Goal: Task Accomplishment & Management: Use online tool/utility

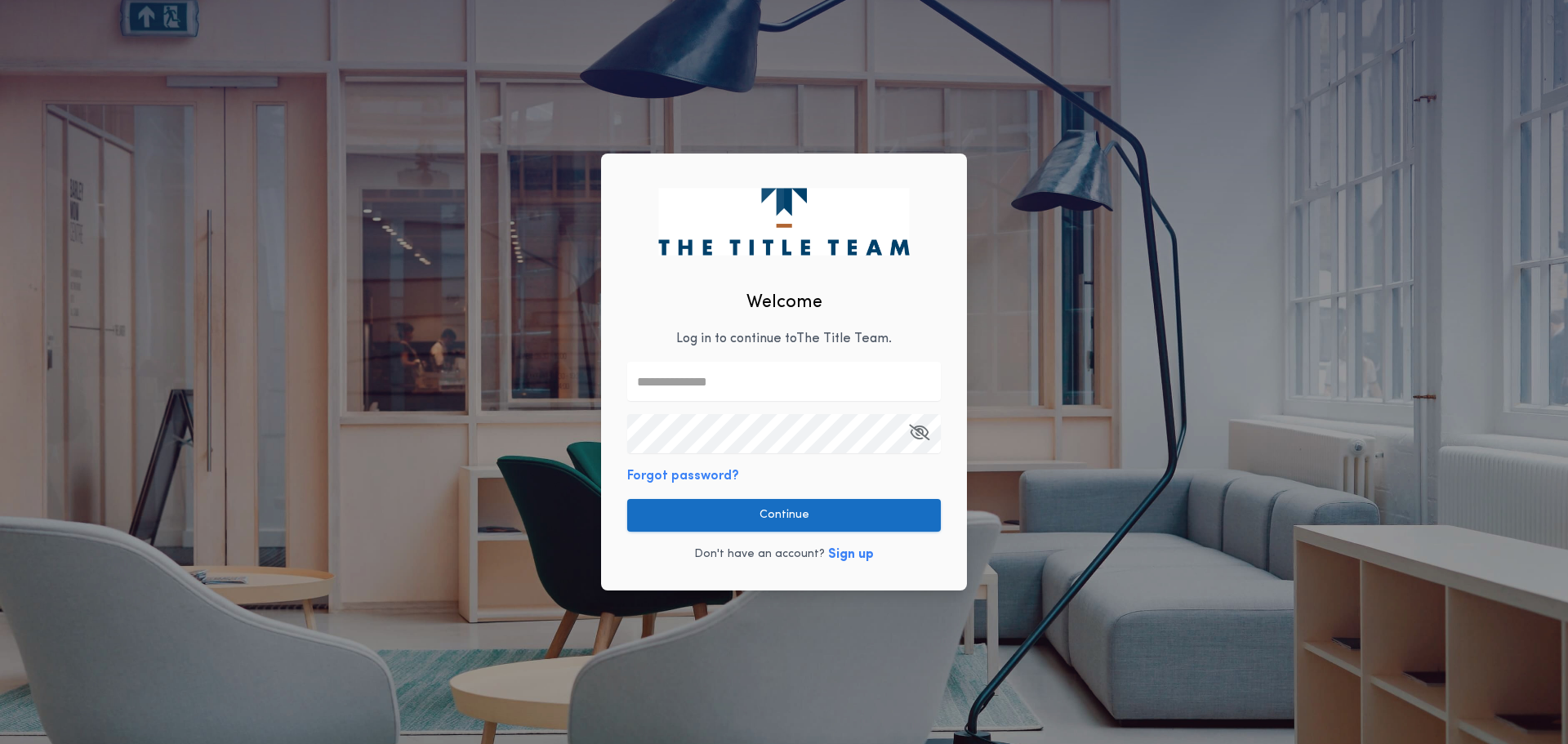
type input "**********"
click at [806, 524] on button "Continue" at bounding box center [784, 515] width 314 height 32
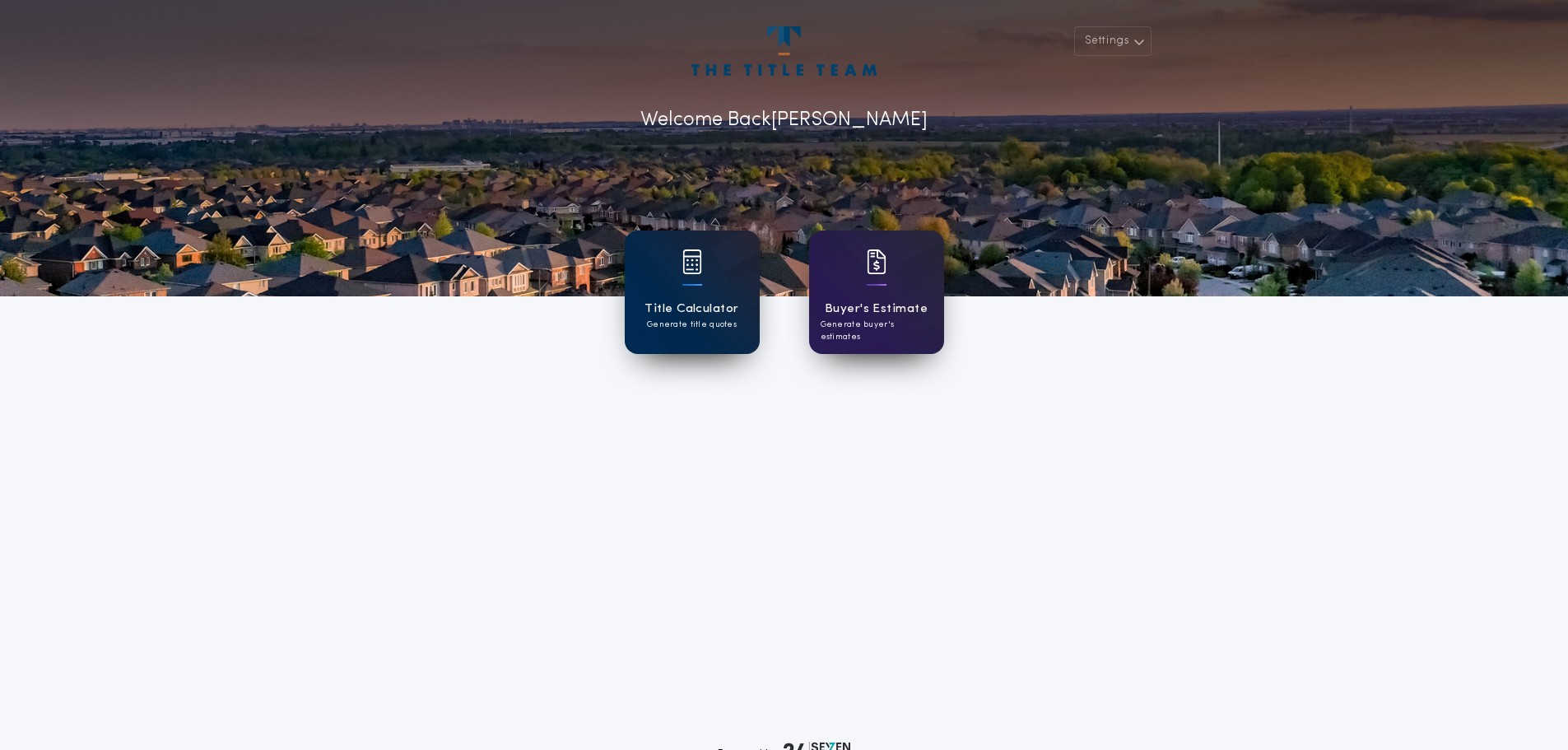
click at [720, 321] on p "Generate title quotes" at bounding box center [692, 325] width 90 height 12
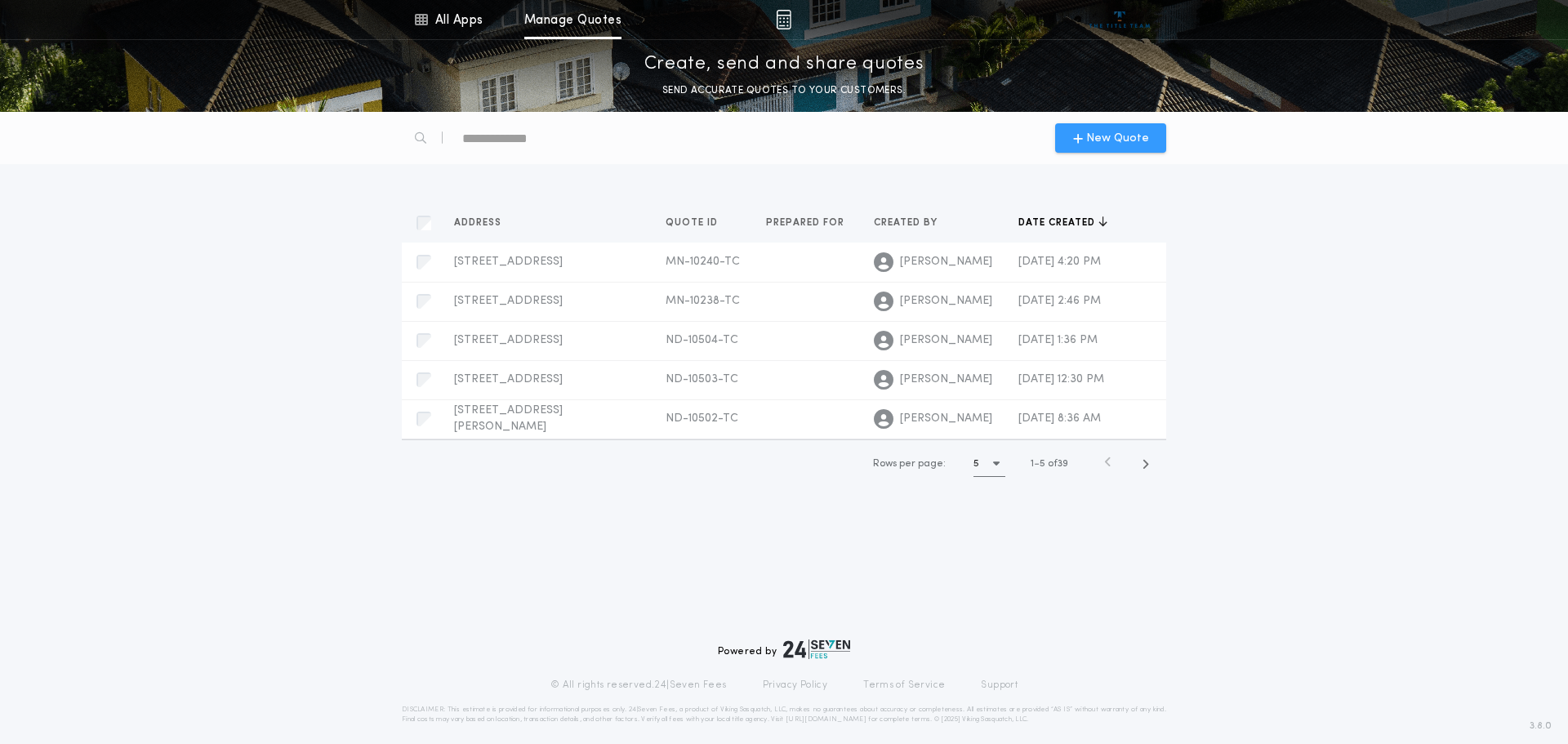
click at [1131, 137] on span "New Quote" at bounding box center [1118, 139] width 63 height 18
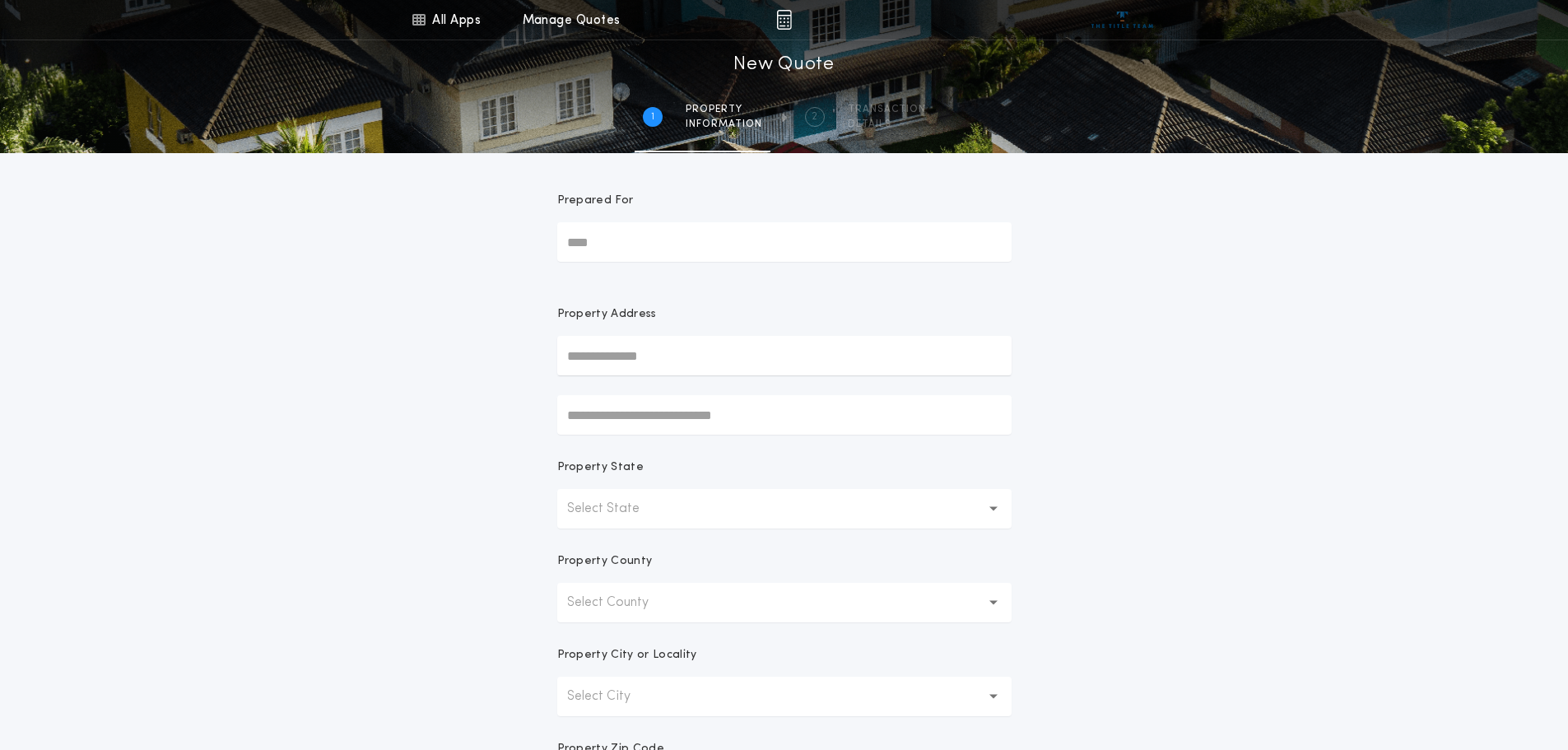
click at [729, 360] on input "text" at bounding box center [785, 356] width 454 height 40
click at [771, 357] on input "text" at bounding box center [785, 356] width 454 height 40
click at [722, 390] on button "[STREET_ADDRESS]" at bounding box center [785, 389] width 454 height 25
type input "**********"
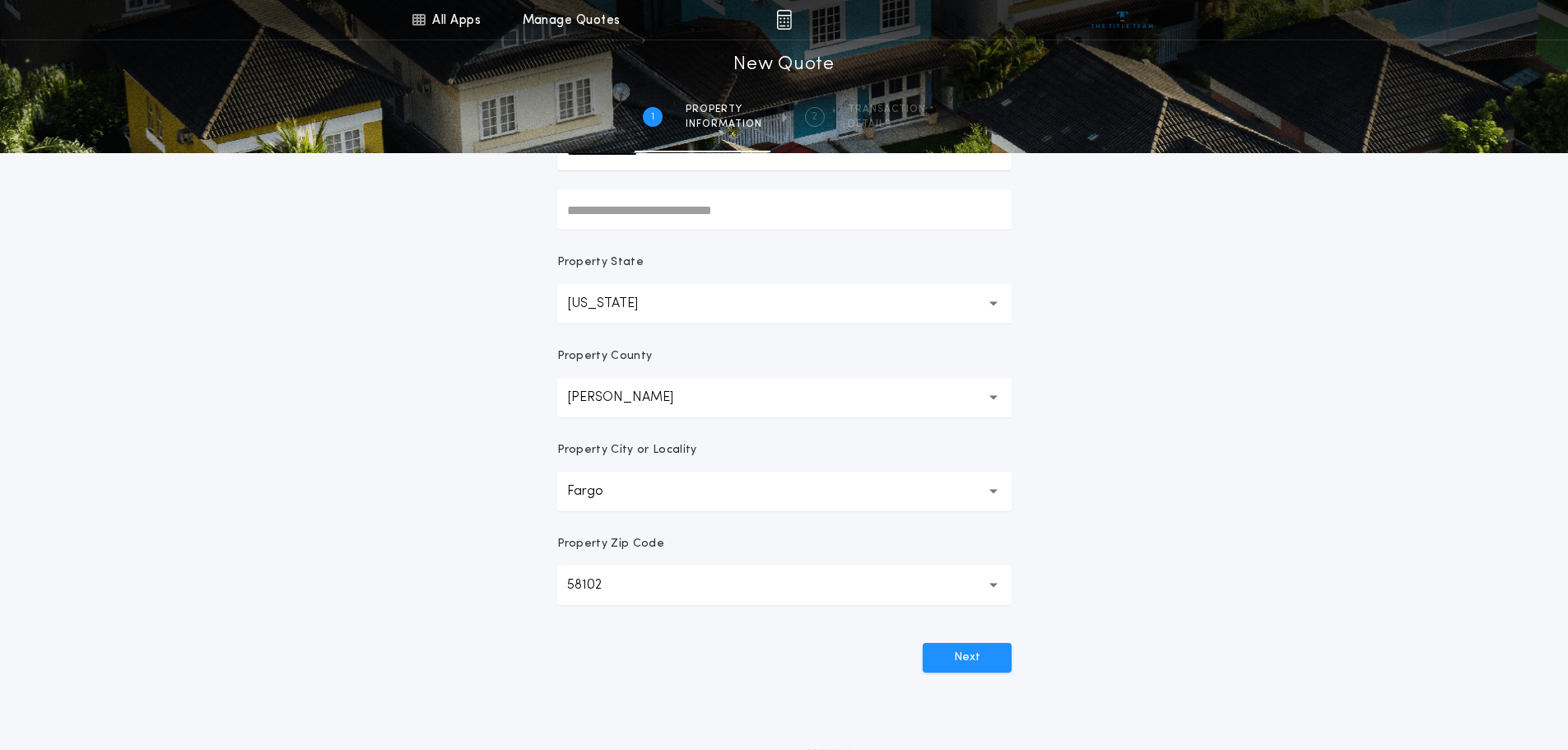
scroll to position [323, 0]
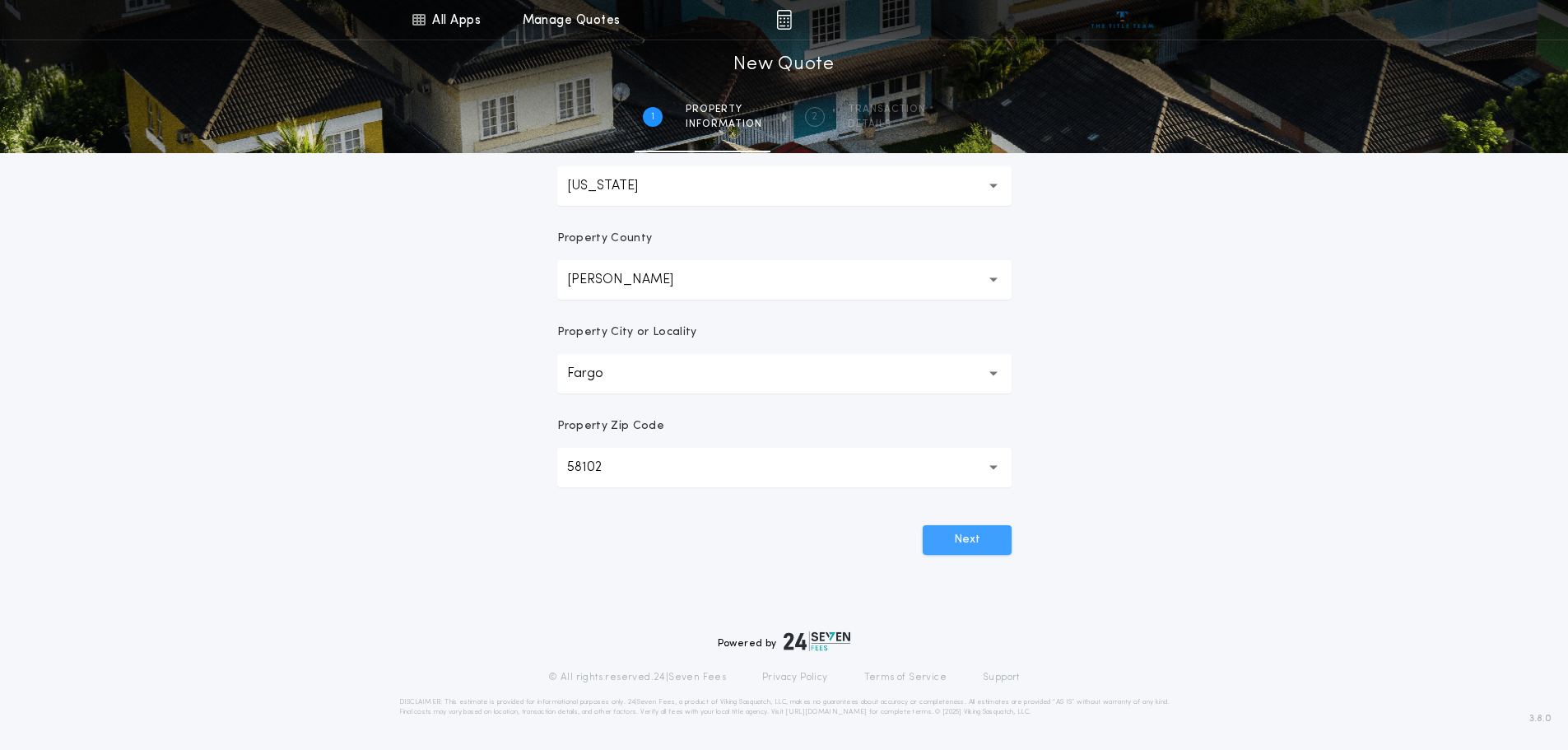
drag, startPoint x: 975, startPoint y: 550, endPoint x: 958, endPoint y: 543, distance: 18.4
click at [973, 548] on button "Next" at bounding box center [967, 540] width 89 height 30
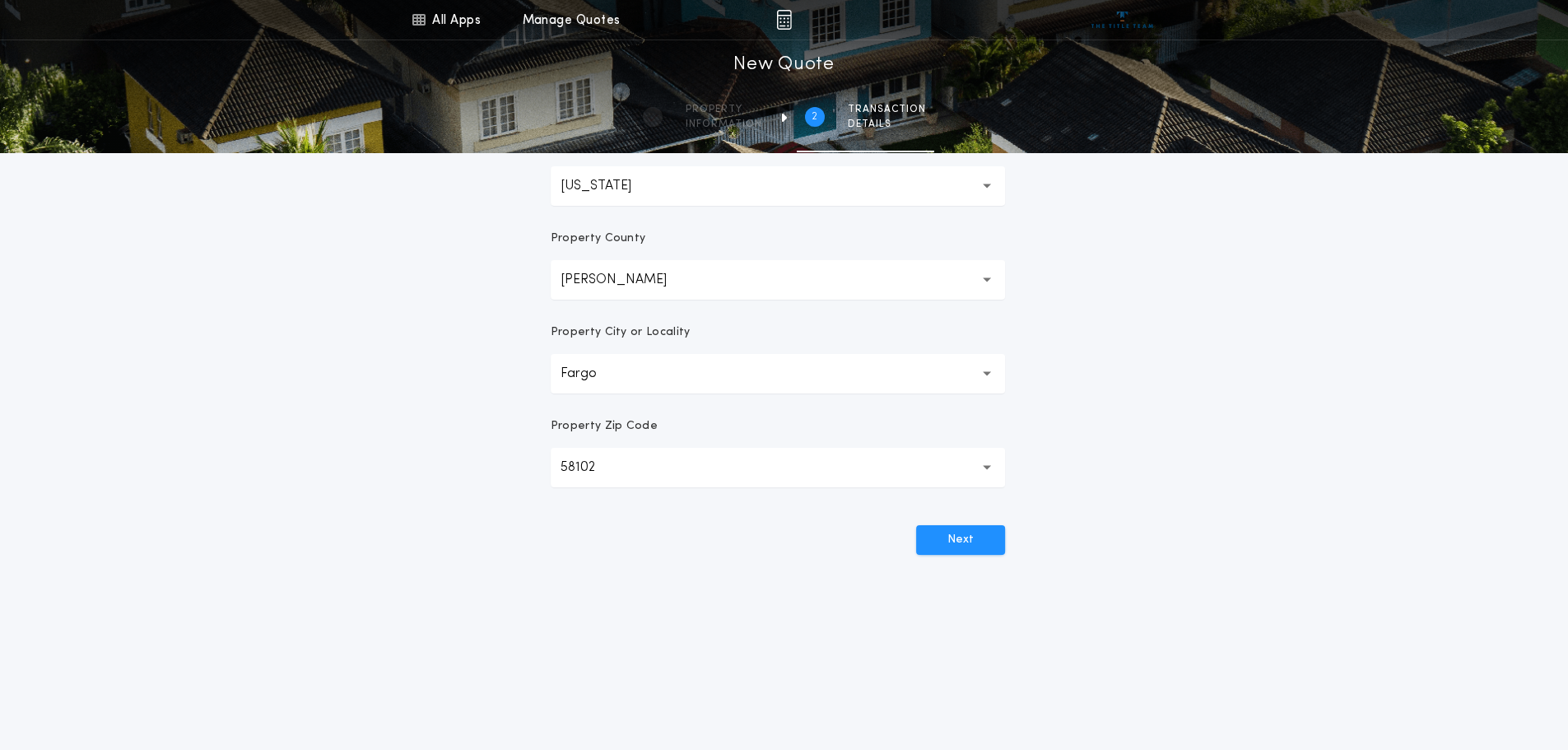
scroll to position [0, 0]
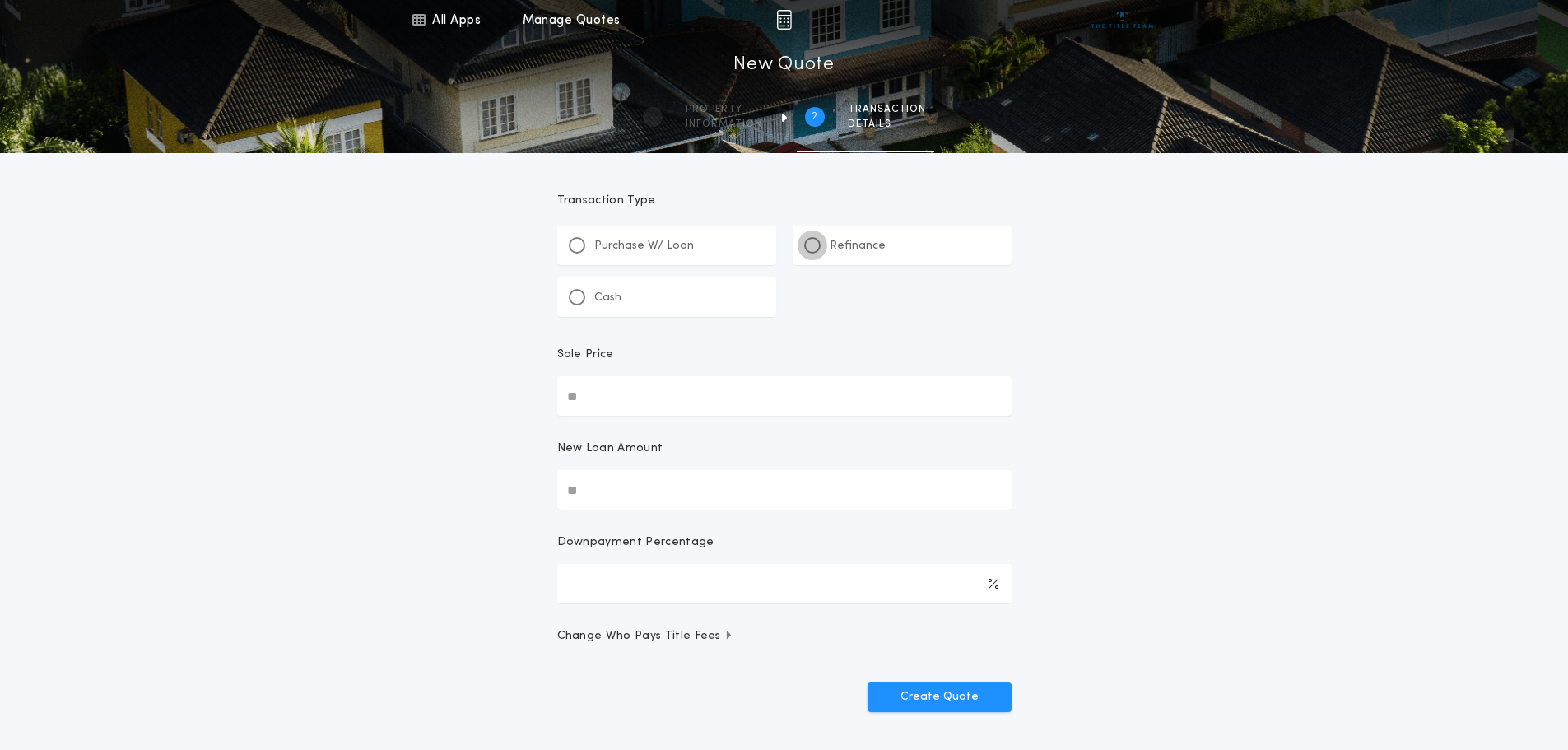
click at [814, 244] on div at bounding box center [812, 245] width 8 height 8
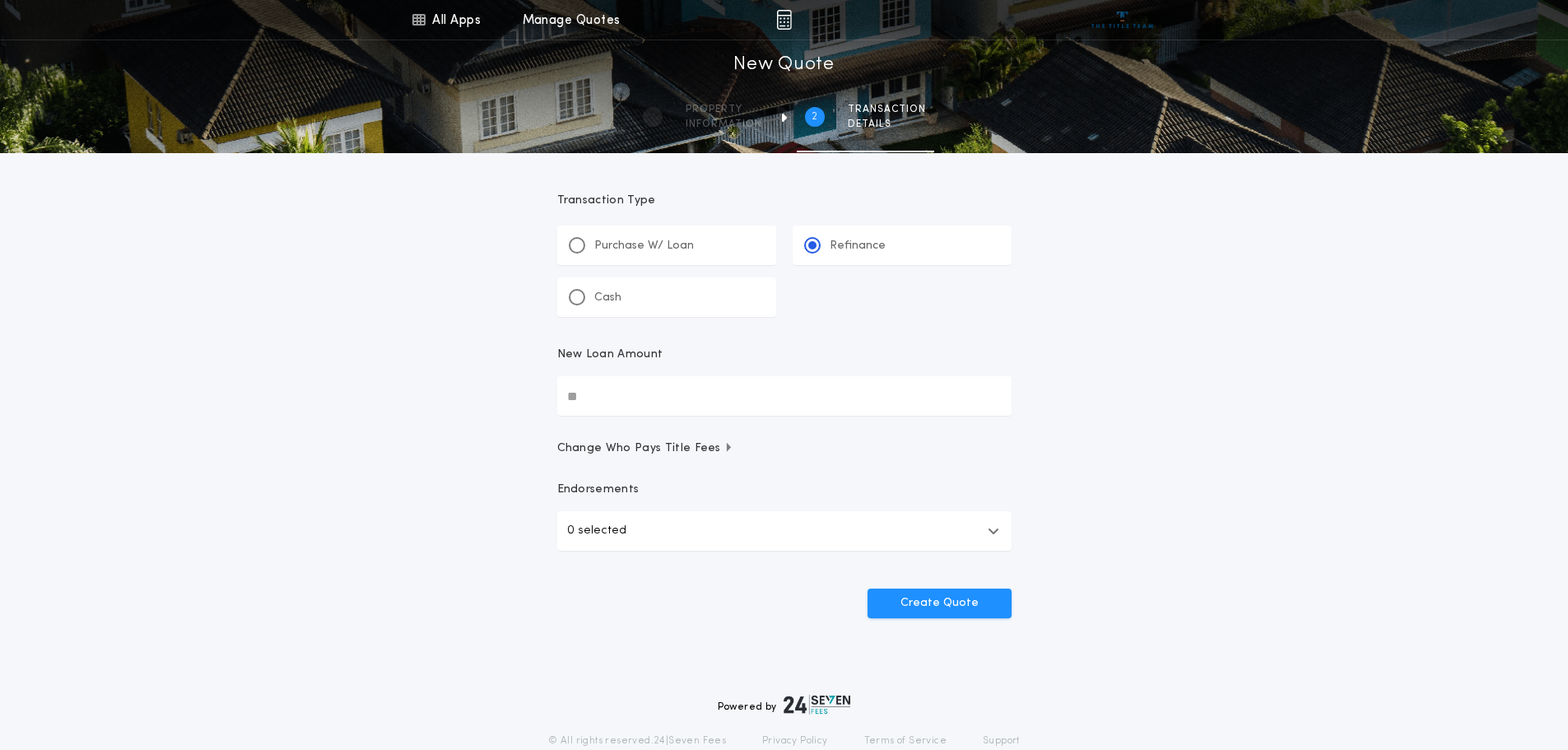
click at [875, 402] on input "New Loan Amount" at bounding box center [785, 396] width 454 height 40
type input "********"
click at [953, 601] on button "Create Quote" at bounding box center [940, 604] width 144 height 30
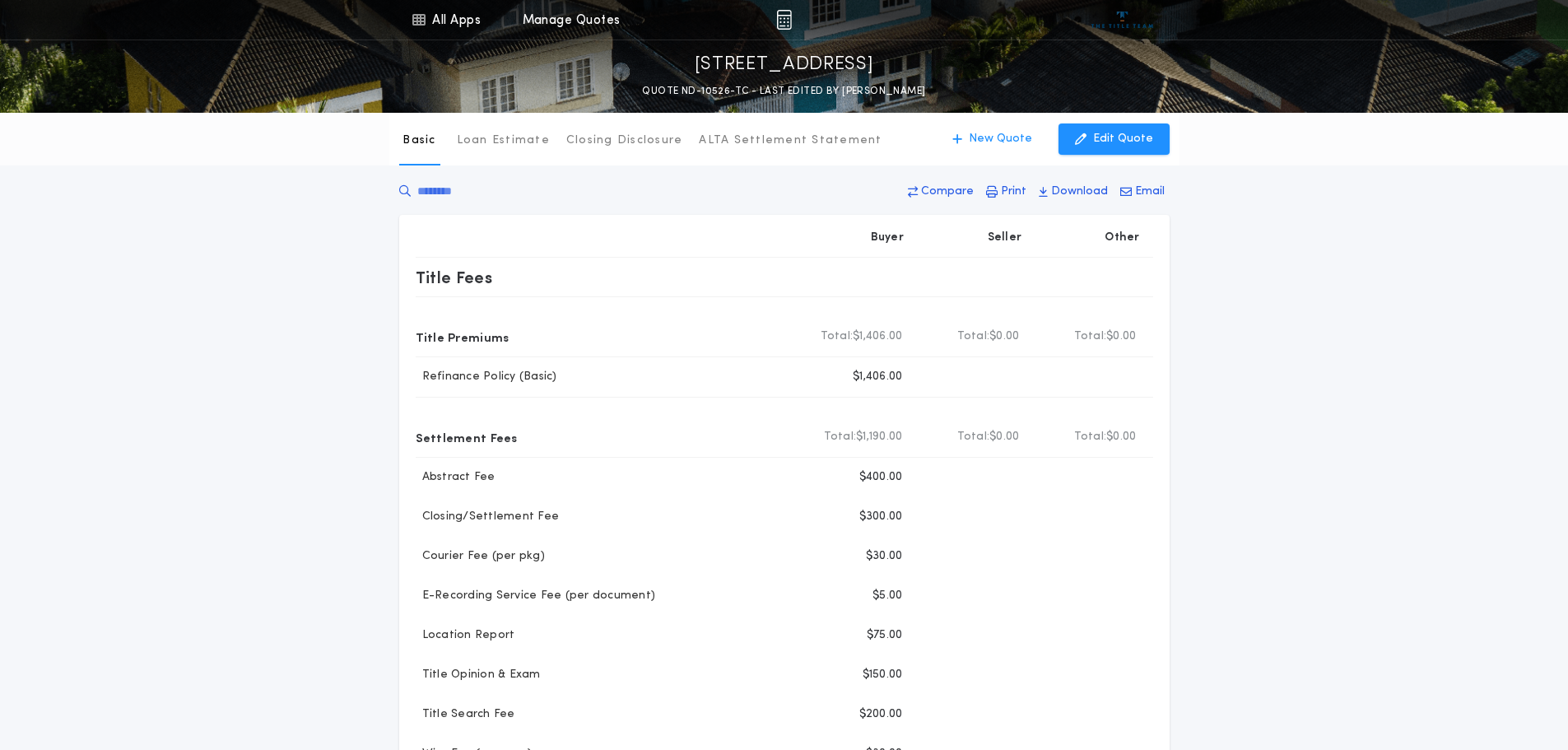
scroll to position [82, 0]
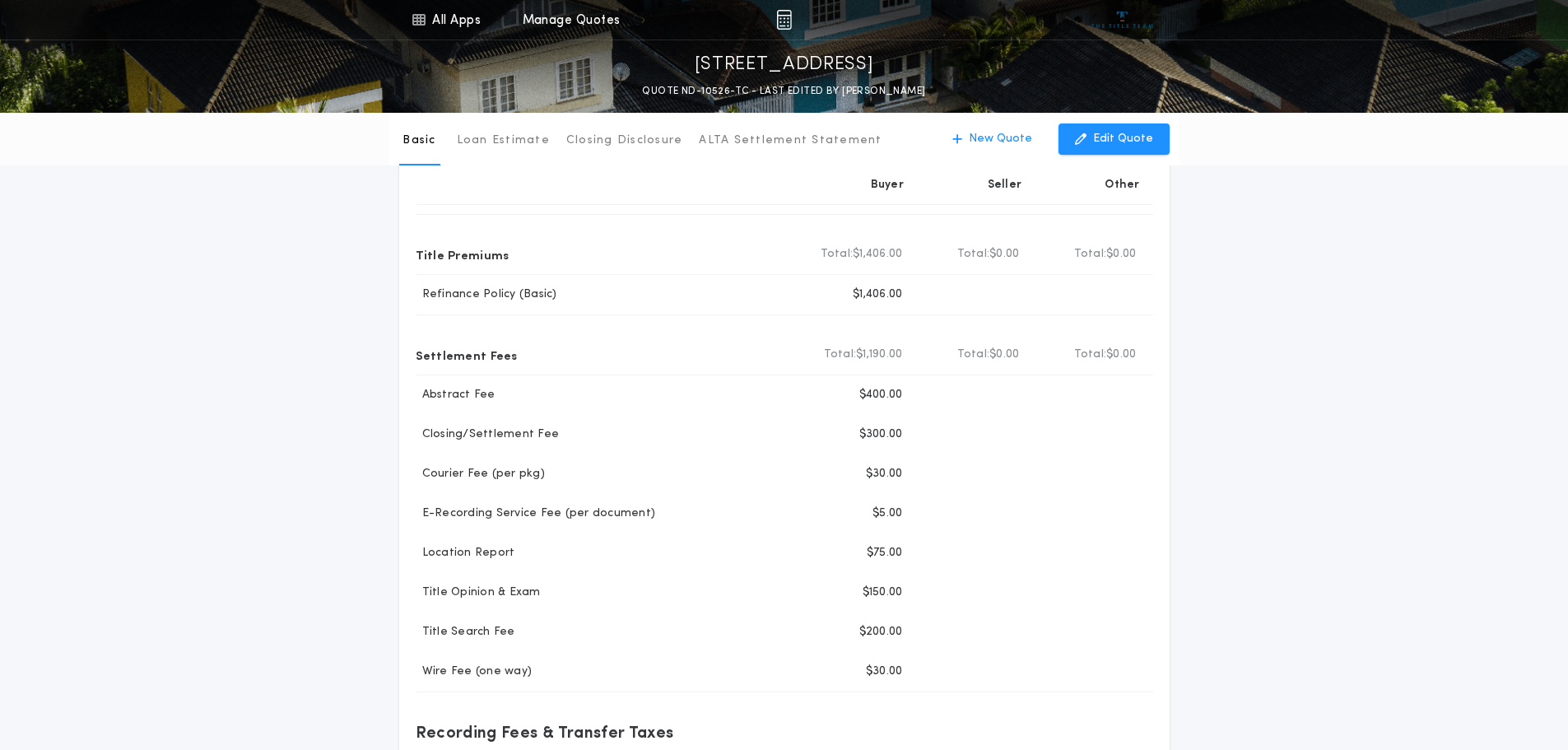
click at [1351, 500] on div "Basic Loan Estimate Closing Disclosure ALTA Settlement Statement Basic New Quot…" at bounding box center [784, 522] width 1568 height 984
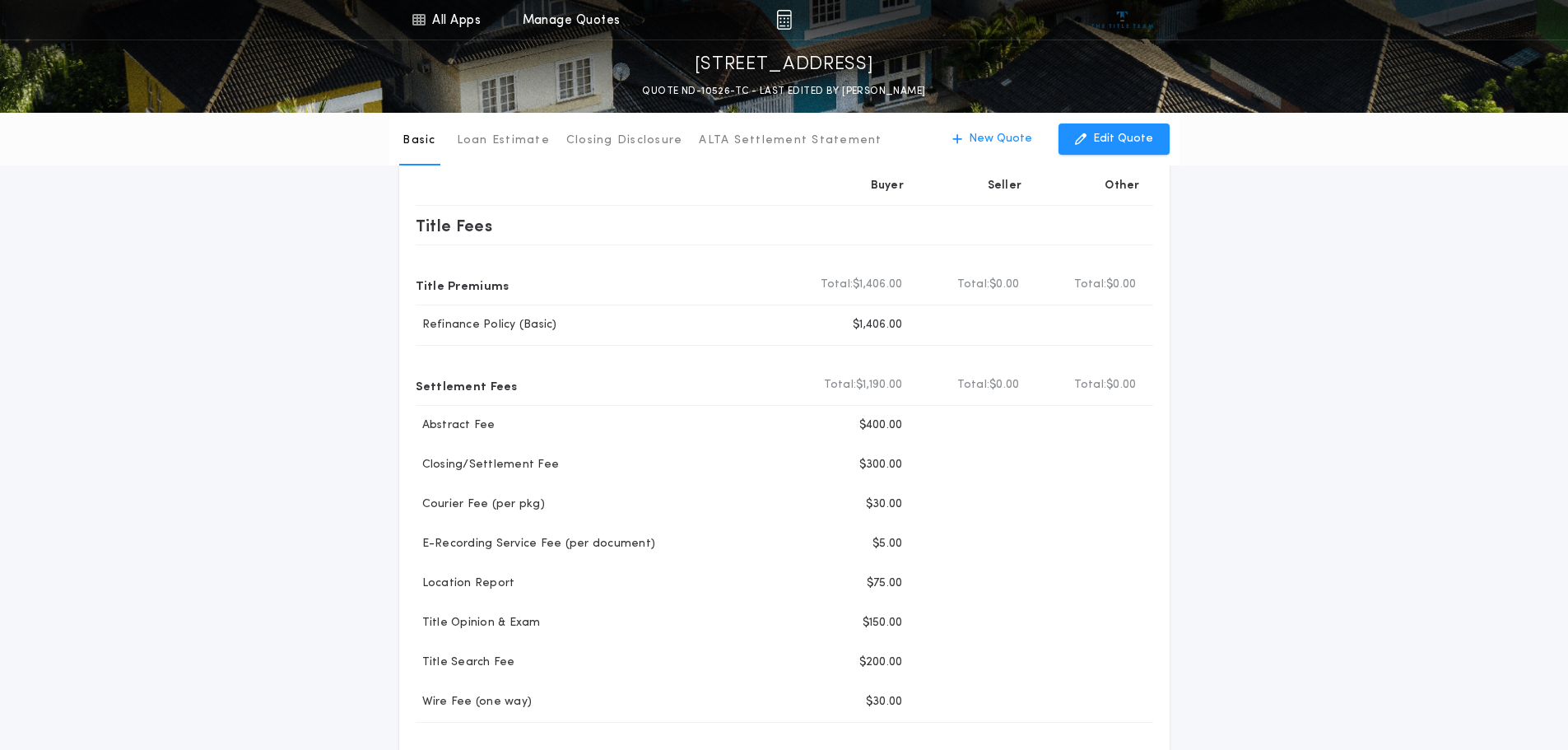
scroll to position [0, 0]
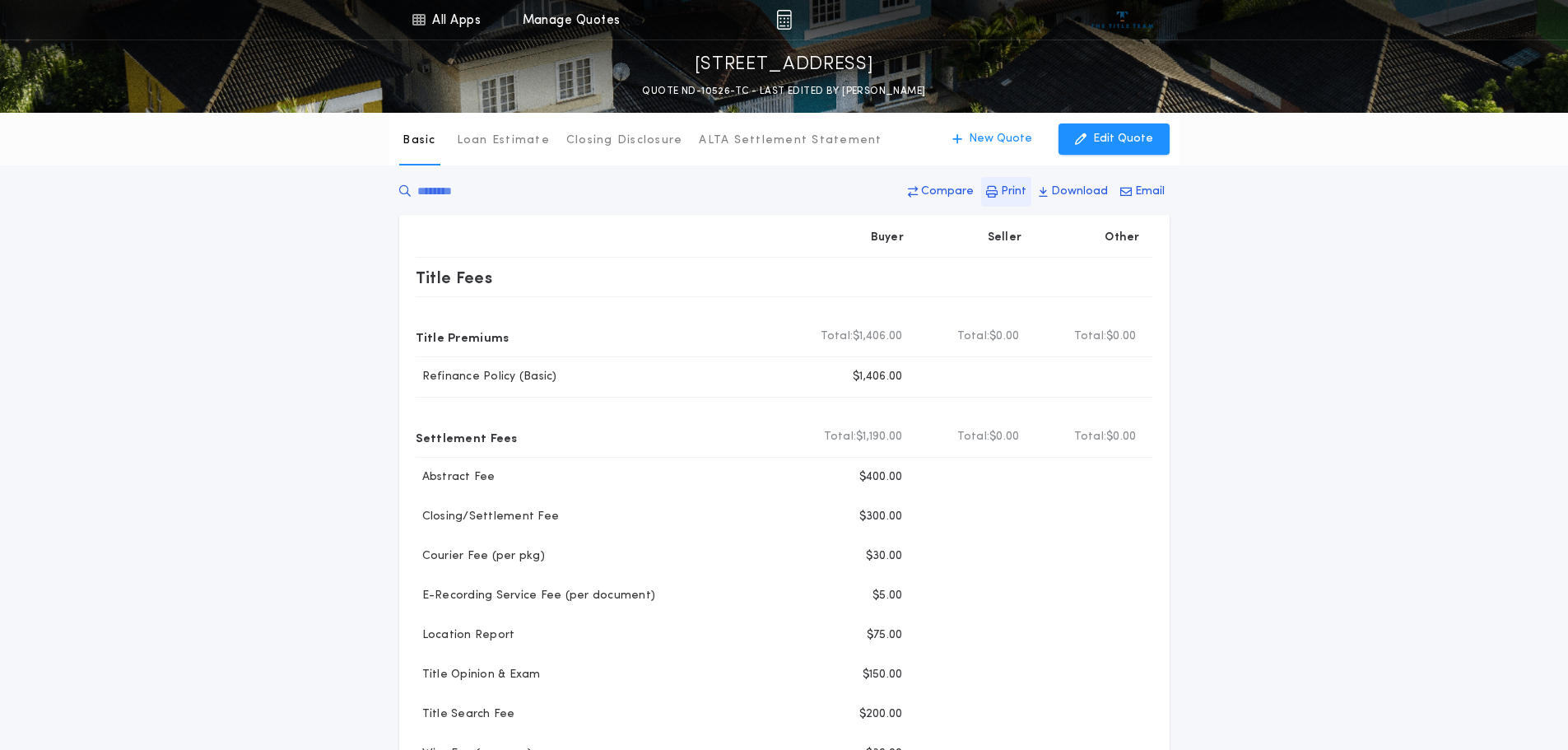
click at [1005, 193] on p "Print" at bounding box center [1014, 192] width 26 height 17
